Goal: Task Accomplishment & Management: Manage account settings

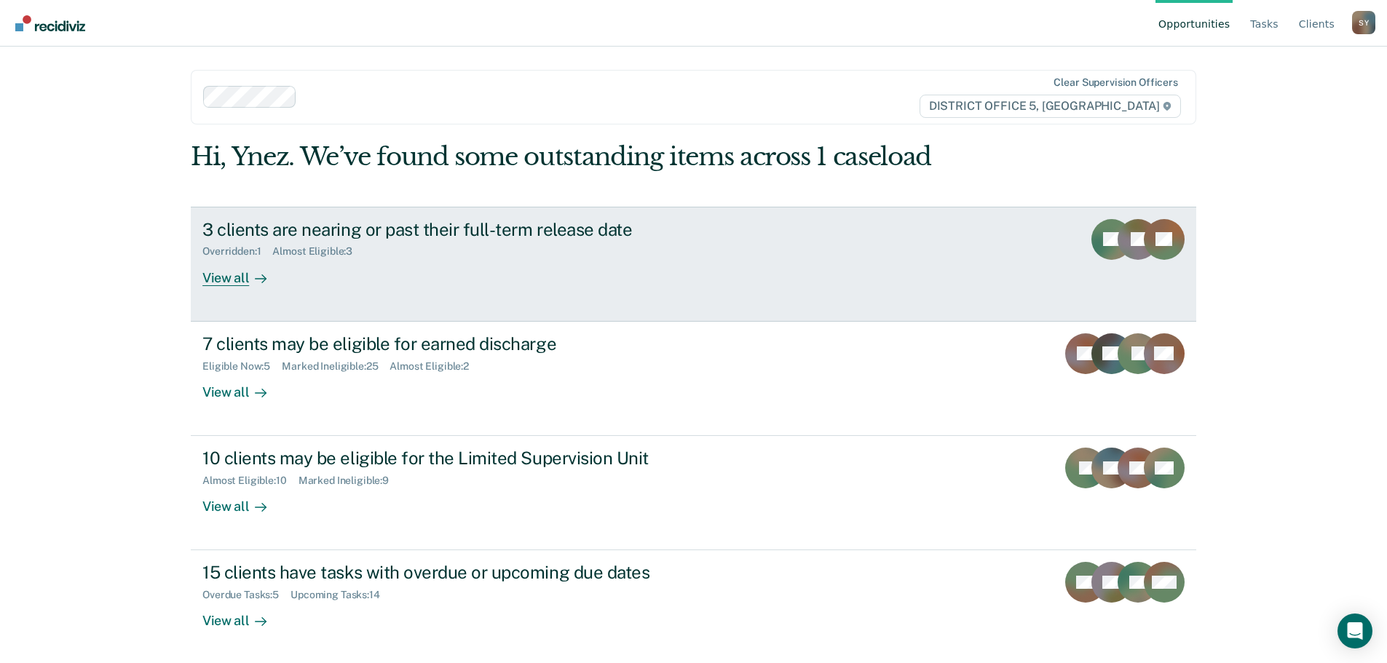
click at [249, 283] on div at bounding box center [257, 277] width 17 height 17
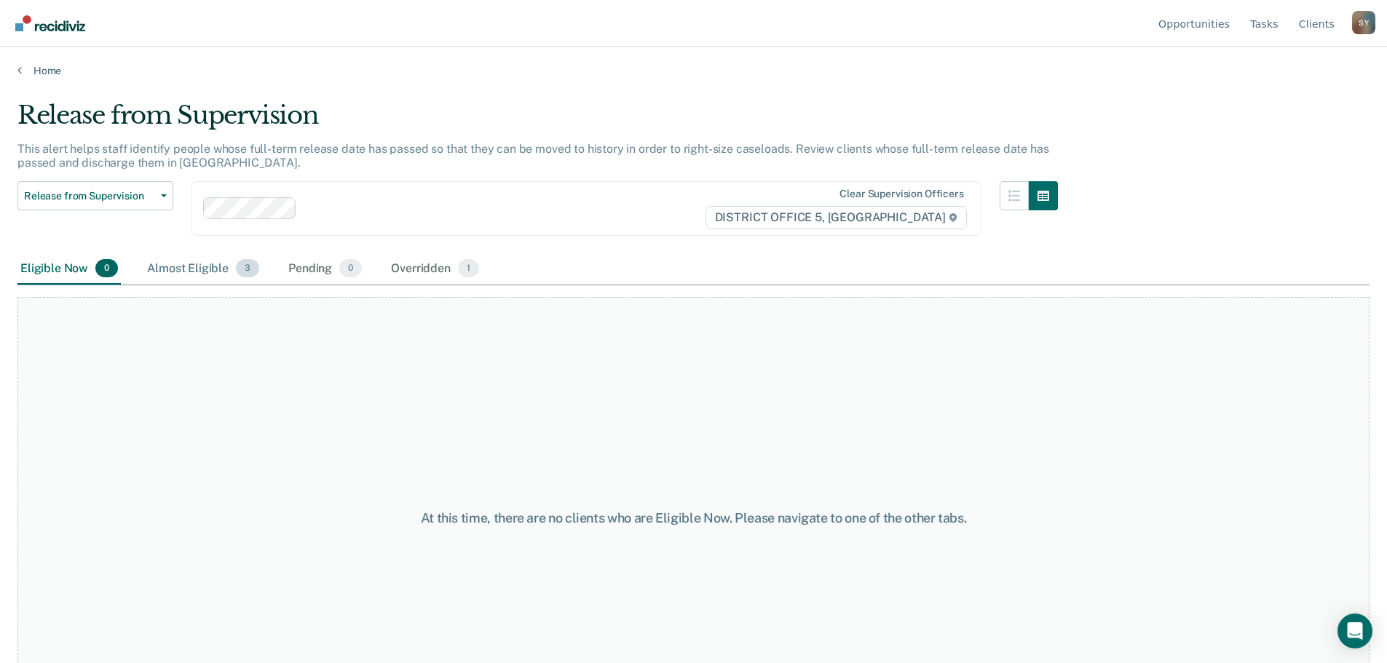
click at [194, 271] on div "Almost Eligible 3" at bounding box center [203, 269] width 118 height 32
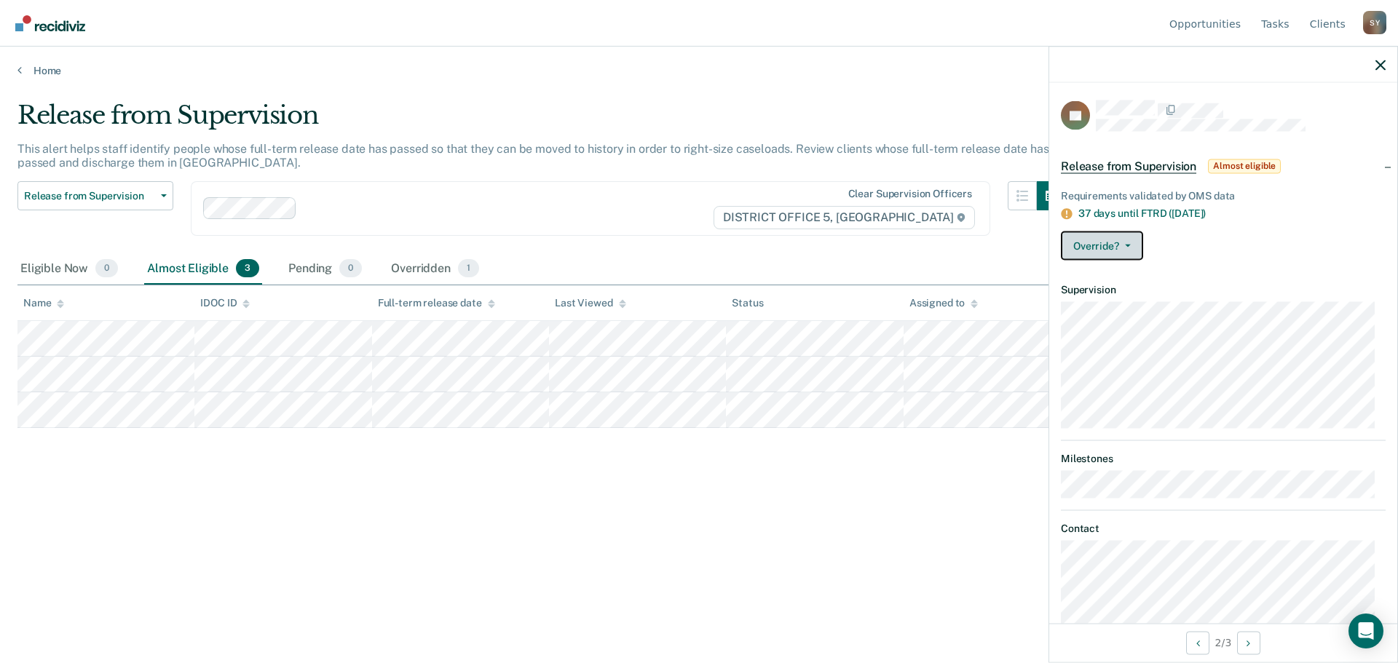
click at [1122, 245] on span "button" at bounding box center [1125, 246] width 12 height 3
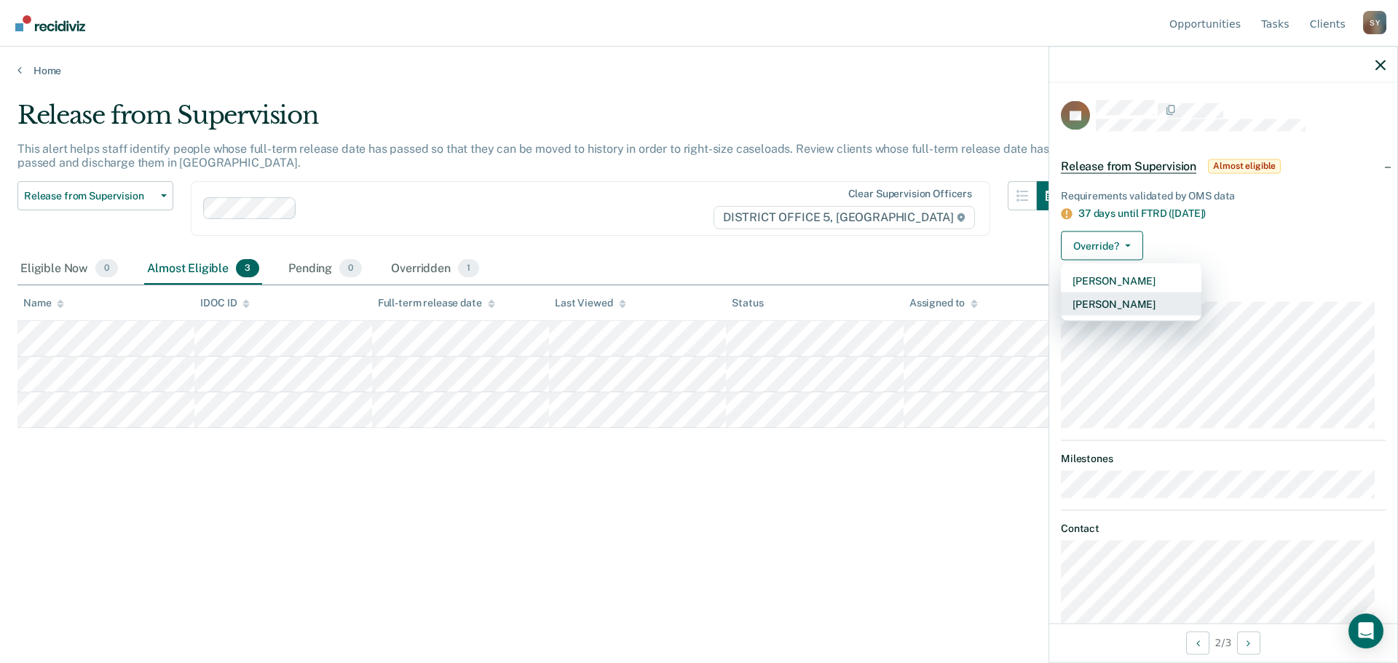
click at [1122, 301] on button "[PERSON_NAME]" at bounding box center [1131, 304] width 141 height 23
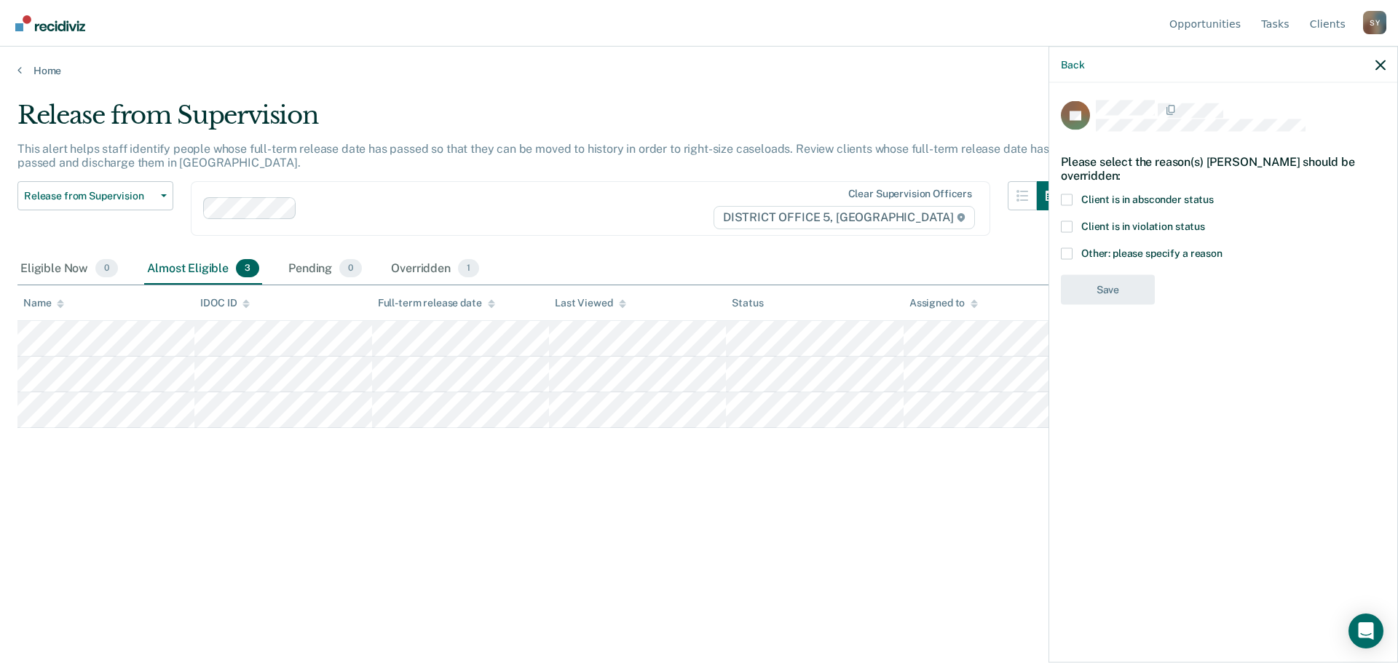
drag, startPoint x: 1070, startPoint y: 206, endPoint x: 1073, endPoint y: 215, distance: 9.2
click at [1071, 221] on span at bounding box center [1067, 227] width 12 height 12
click at [1205, 221] on input "Client is in violation status" at bounding box center [1205, 221] width 0 height 0
click at [1114, 335] on button "Save" at bounding box center [1108, 350] width 94 height 30
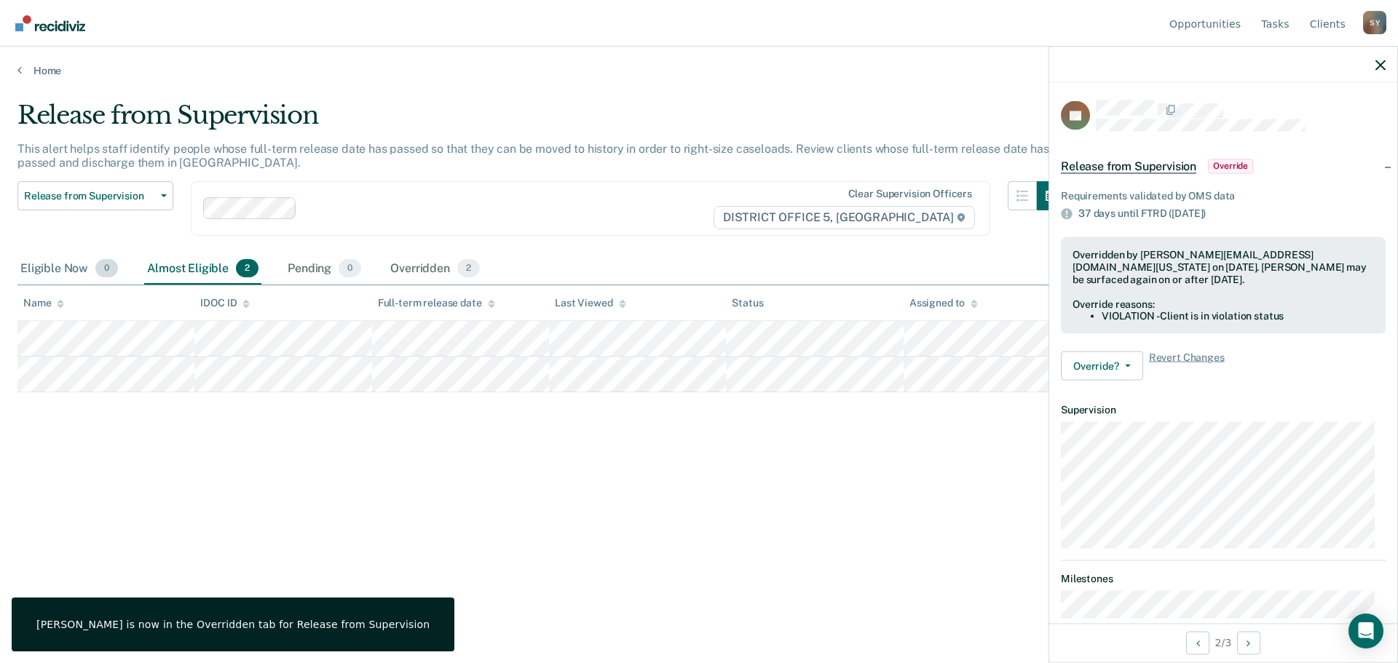
click at [72, 258] on div "Eligible Now 0" at bounding box center [68, 269] width 103 height 32
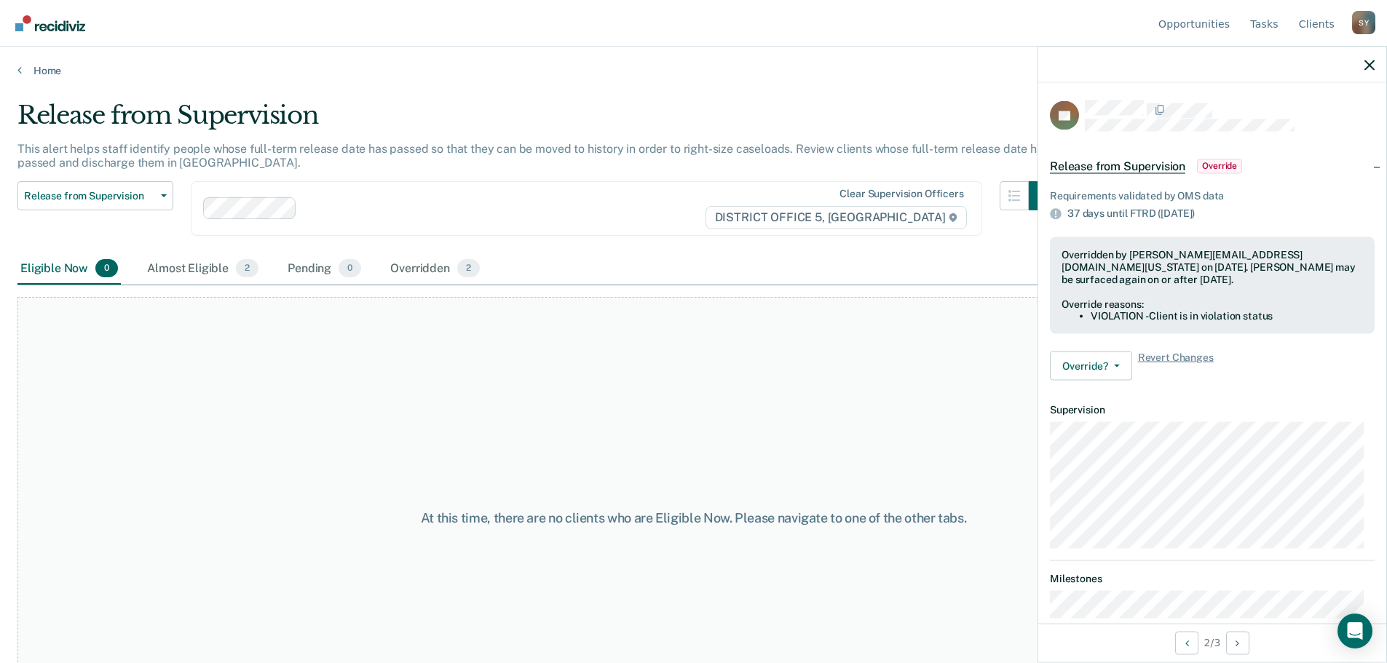
click at [1360, 62] on div at bounding box center [1212, 65] width 348 height 36
click at [1365, 63] on icon "button" at bounding box center [1370, 65] width 10 height 10
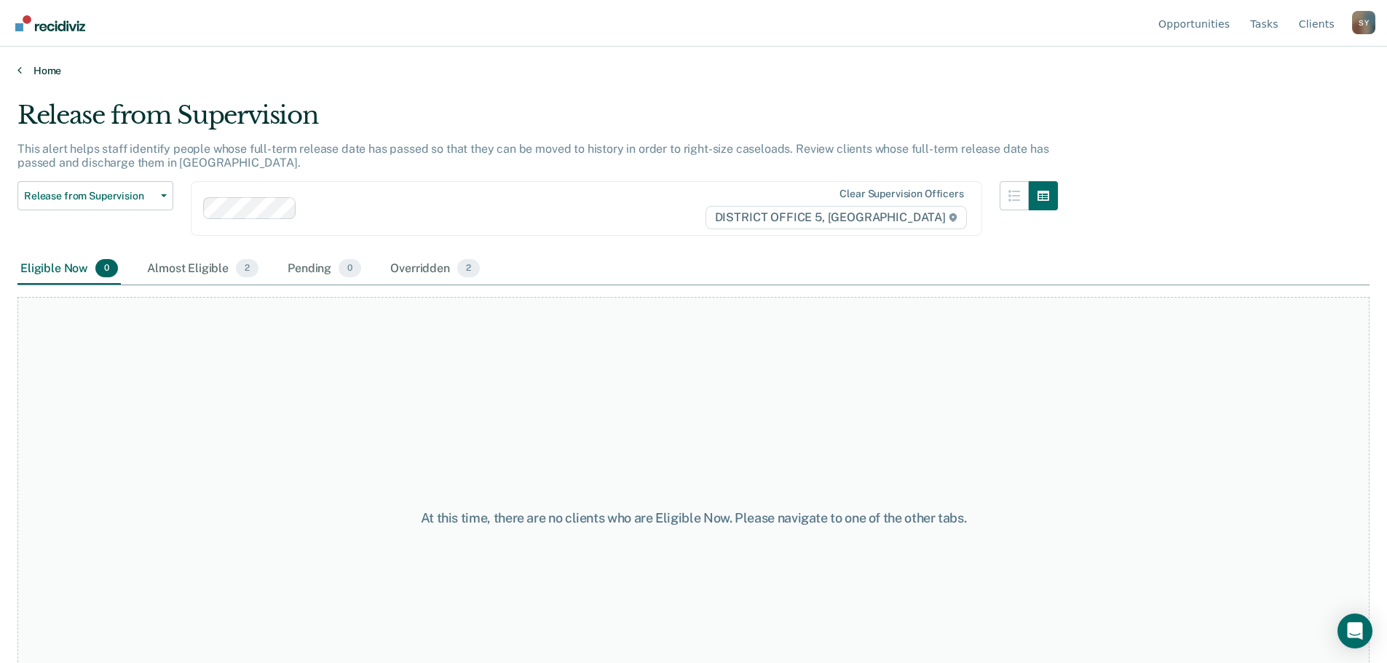
click at [33, 71] on link "Home" at bounding box center [693, 70] width 1352 height 13
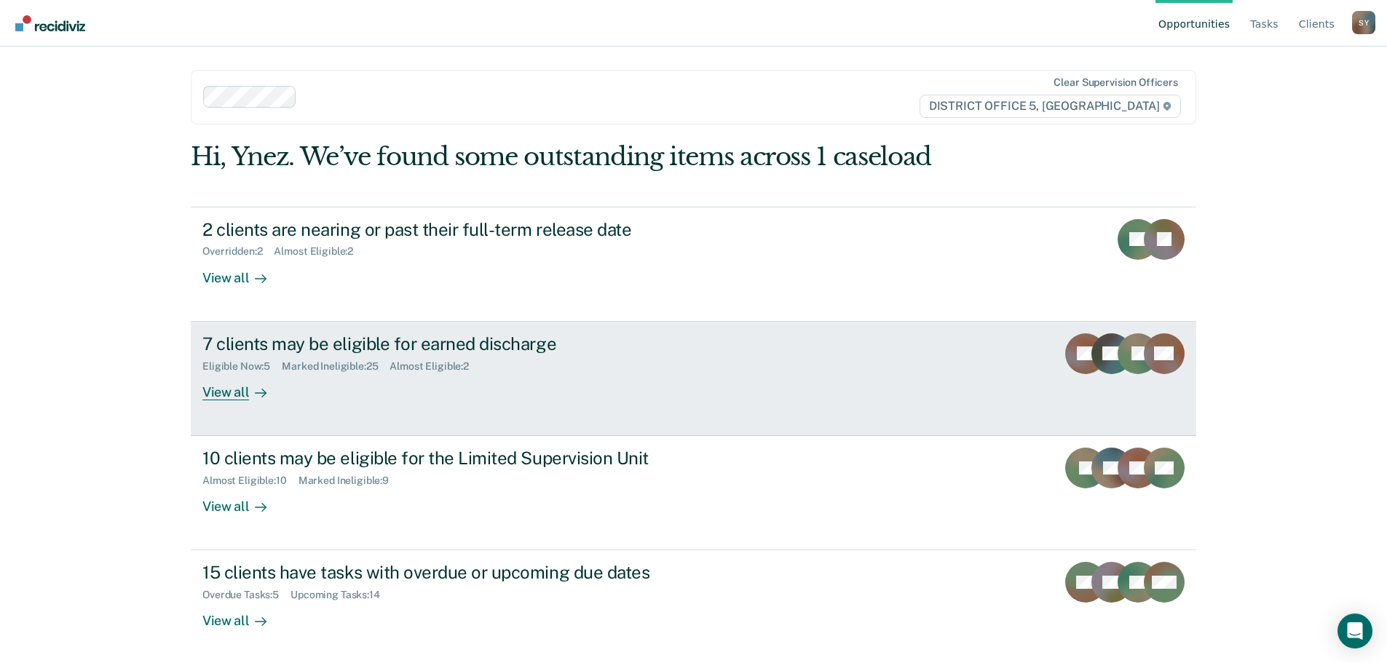
click at [233, 396] on div "View all" at bounding box center [243, 386] width 82 height 28
